Goal: Obtain resource: Download file/media

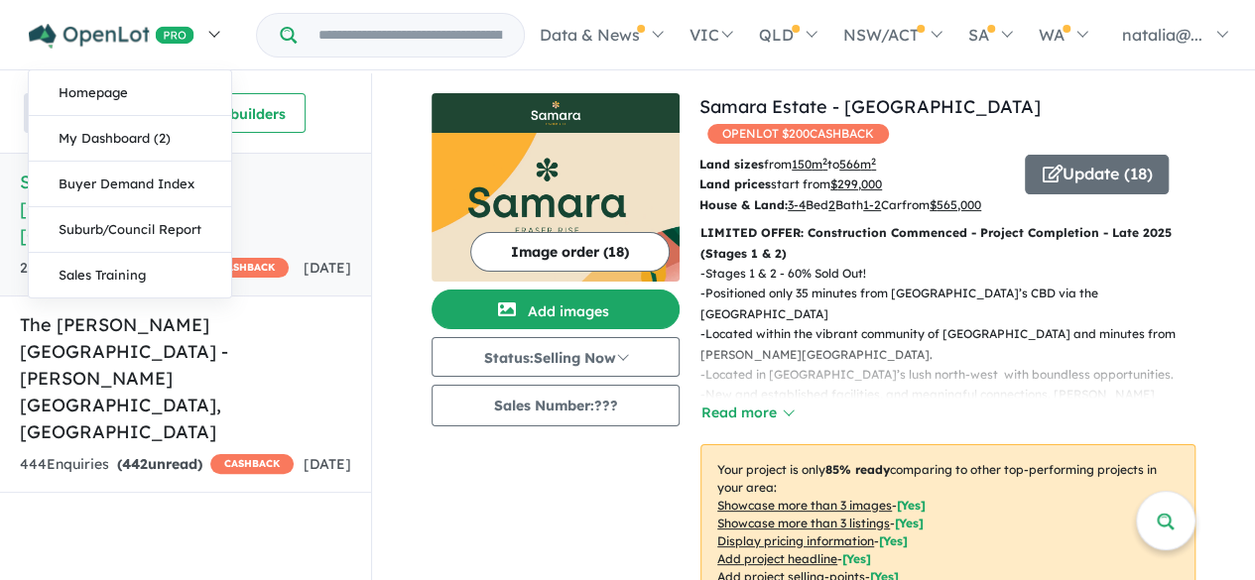
click at [216, 29] on link at bounding box center [123, 34] width 217 height 69
click at [151, 138] on link "My Dashboard (2)" at bounding box center [130, 139] width 202 height 46
click at [210, 30] on link at bounding box center [123, 34] width 217 height 69
click at [157, 184] on link "Buyer Demand Index" at bounding box center [130, 185] width 202 height 46
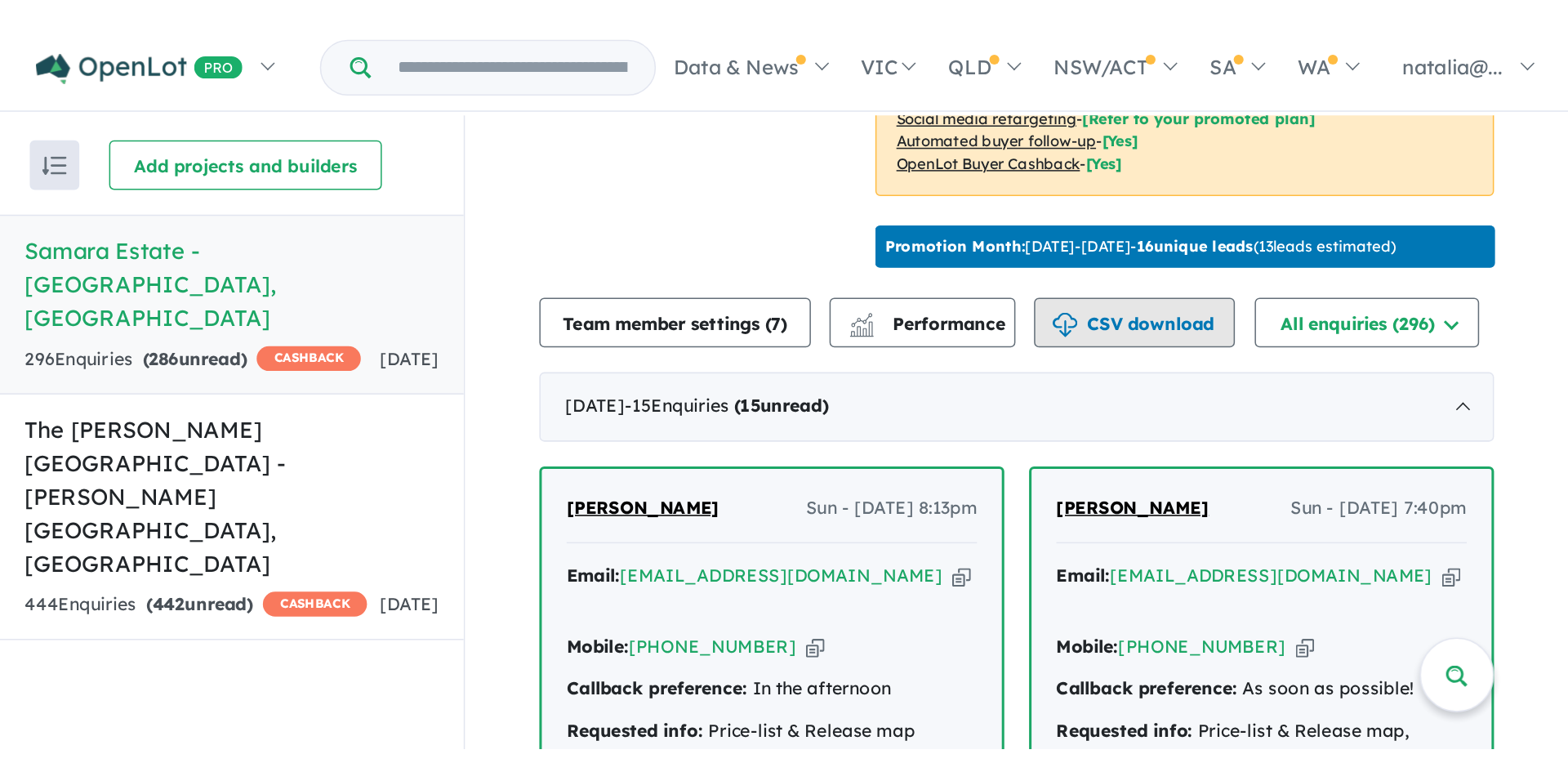
scroll to position [490, 0]
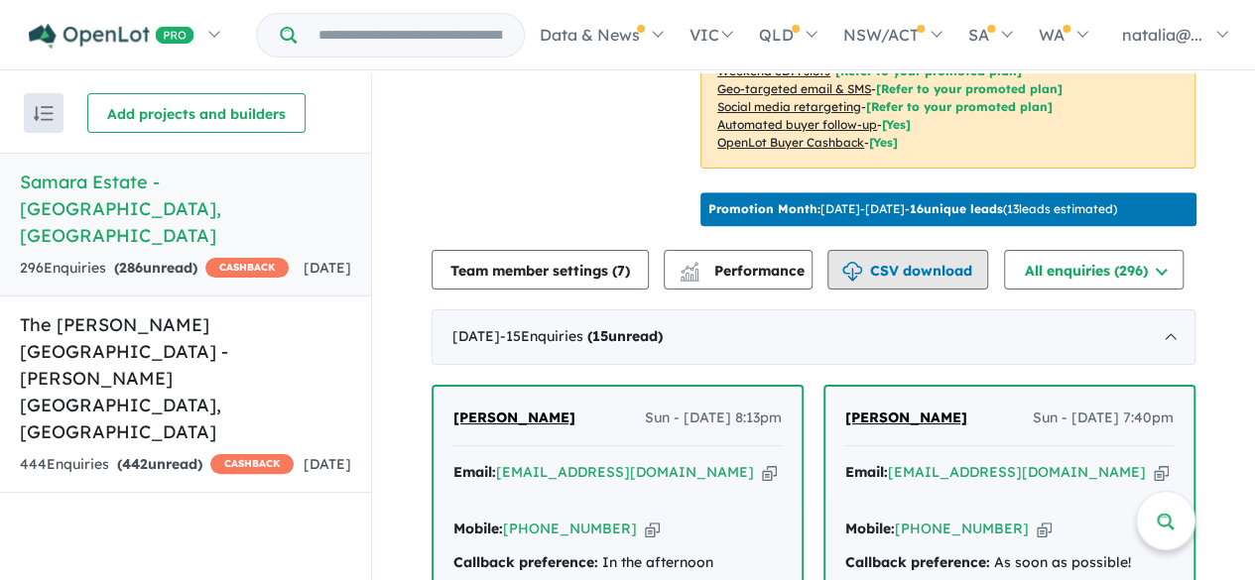
click at [931, 279] on button "CSV download" at bounding box center [908, 270] width 161 height 40
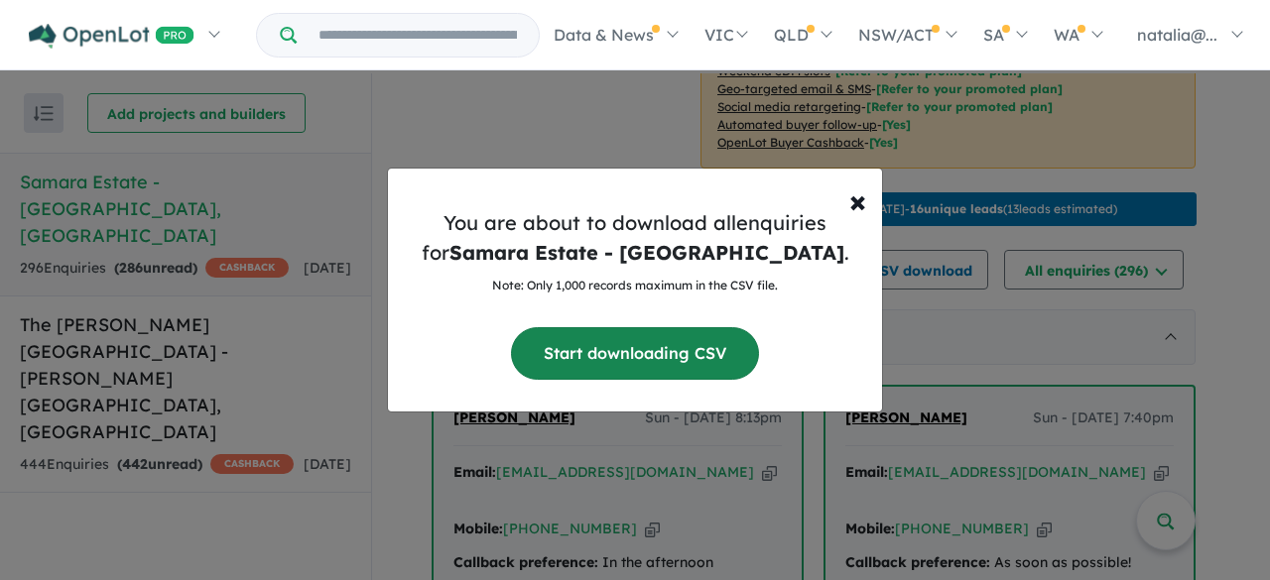
click at [633, 356] on button "Start downloading CSV" at bounding box center [635, 353] width 248 height 53
